Goal: Check status: Check status

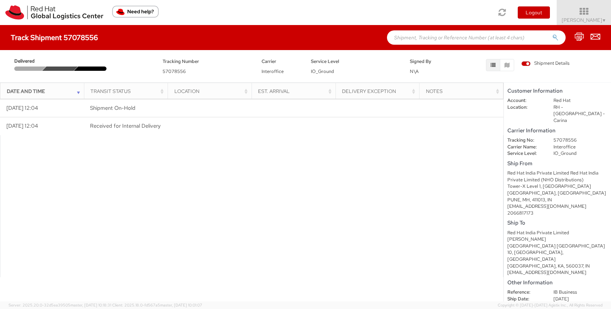
scroll to position [8, 0]
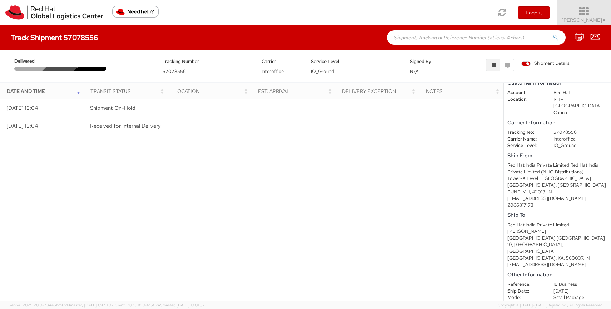
click at [585, 18] on span "Aaroh Darshetkar ▼" at bounding box center [583, 20] width 45 height 6
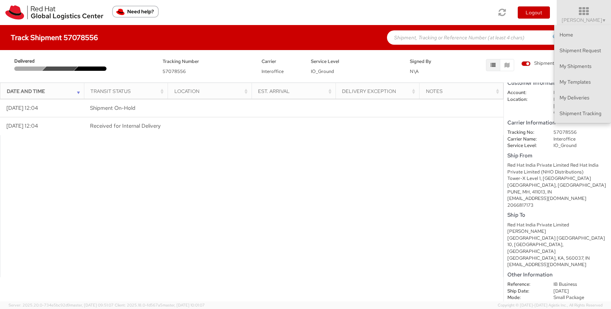
click at [585, 18] on span "Aaroh Darshetkar ▼" at bounding box center [583, 20] width 45 height 6
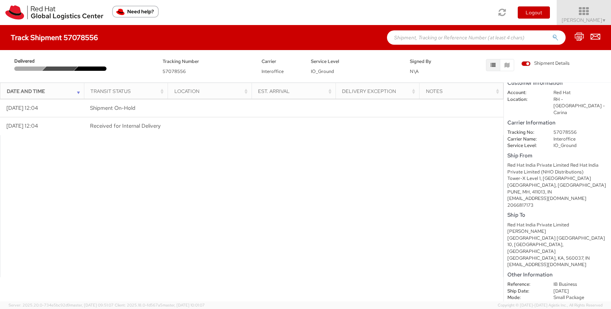
click at [585, 18] on span "Aaroh Darshetkar ▼" at bounding box center [583, 20] width 45 height 6
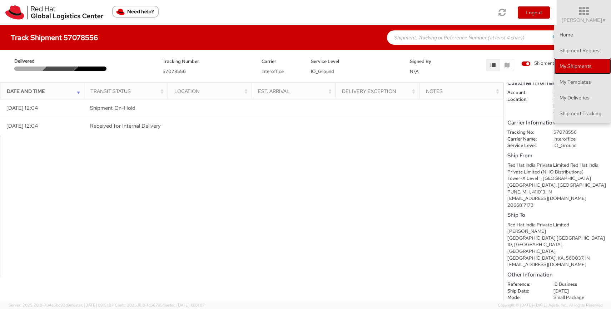
click at [574, 70] on link "My Shipments" at bounding box center [582, 66] width 57 height 16
